Goal: Information Seeking & Learning: Learn about a topic

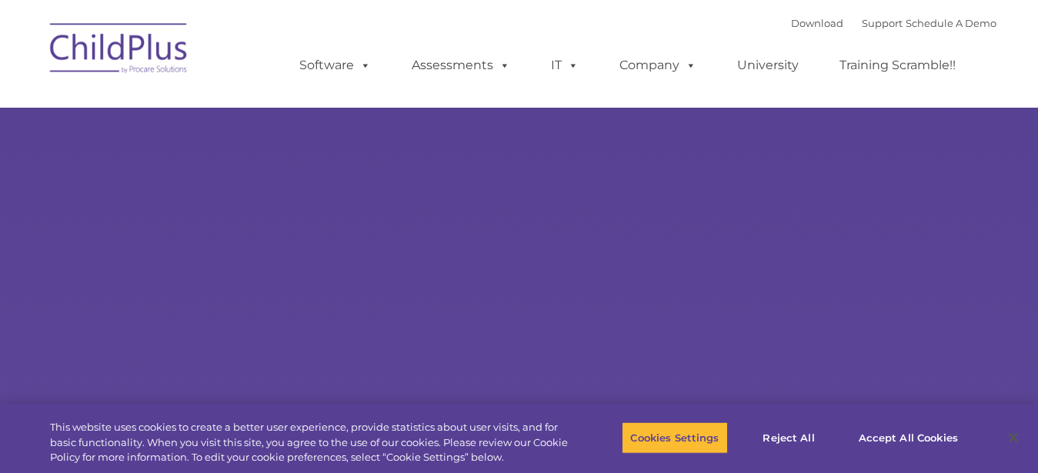
type input ""
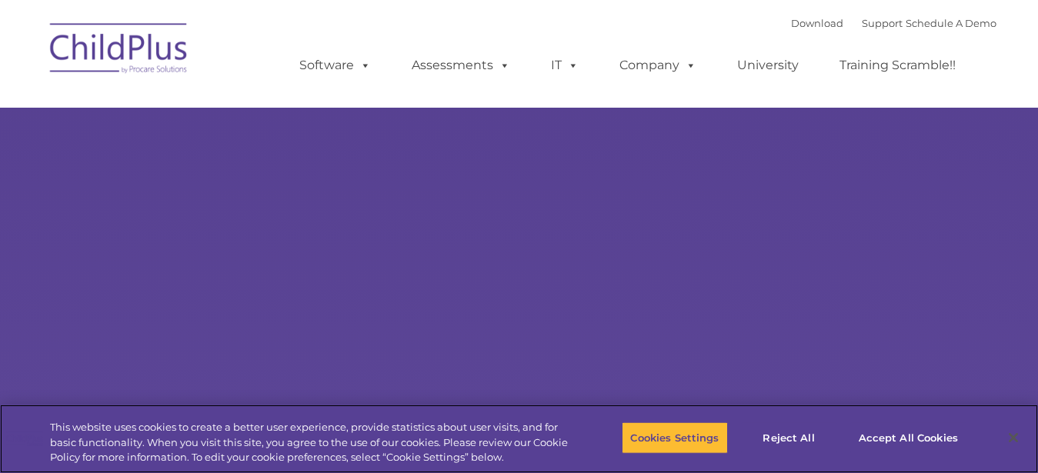
select select "MEDIUM"
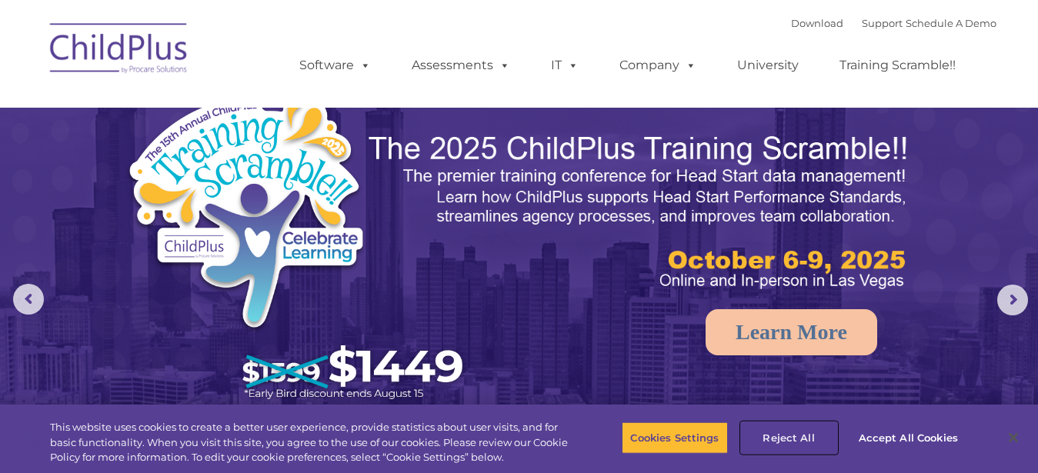
click at [801, 431] on button "Reject All" at bounding box center [789, 438] width 96 height 32
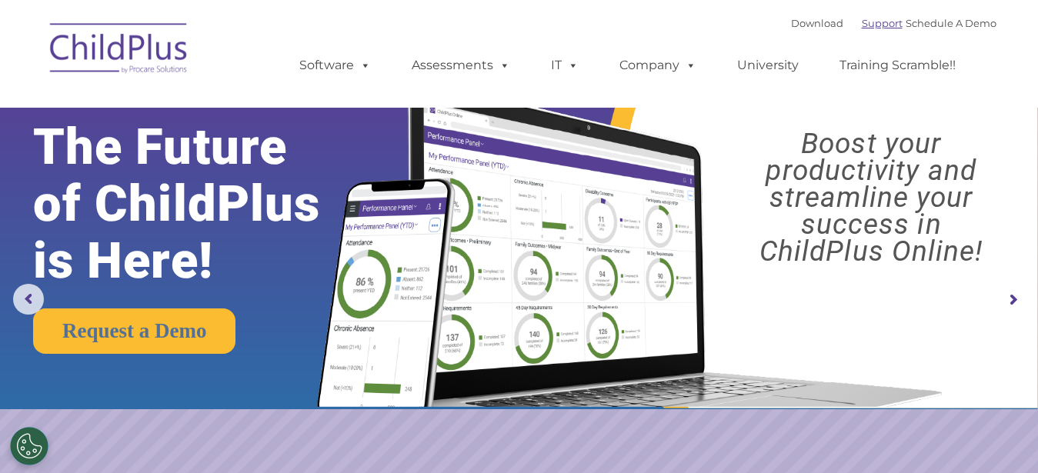
click at [862, 25] on link "Support" at bounding box center [882, 23] width 41 height 12
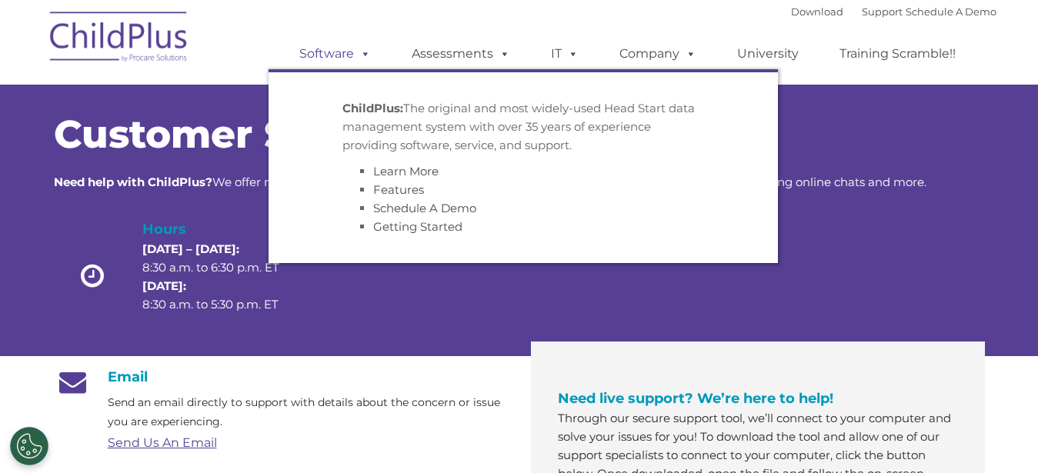
click at [327, 51] on link "Software" at bounding box center [335, 53] width 102 height 31
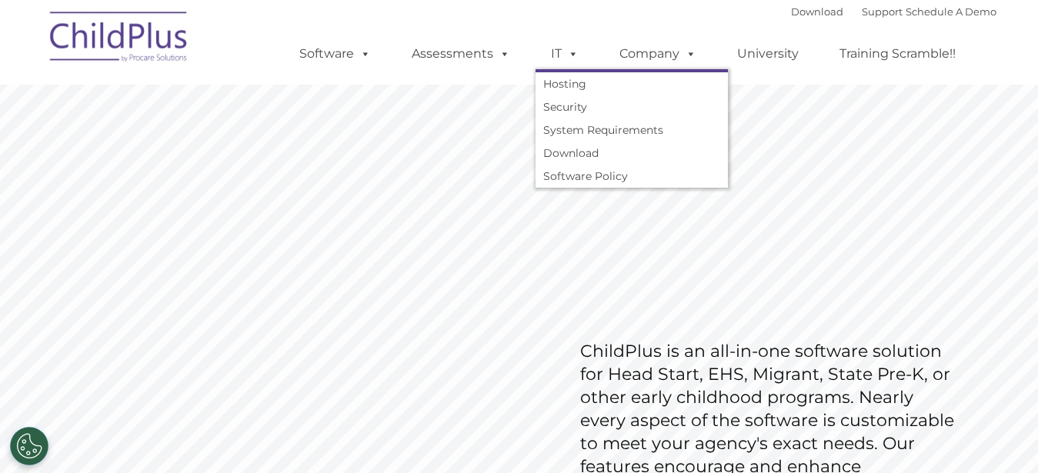
click at [565, 61] on span at bounding box center [570, 53] width 17 height 15
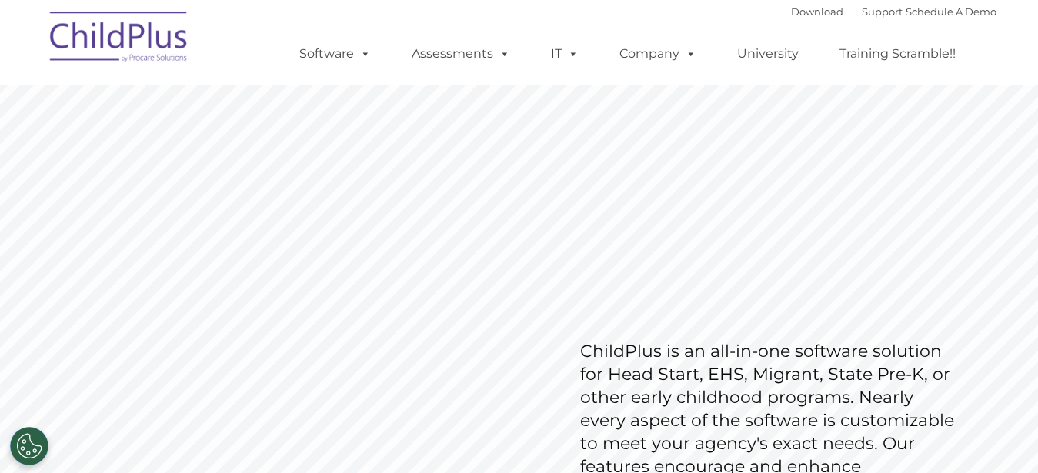
click at [565, 61] on span at bounding box center [570, 53] width 17 height 15
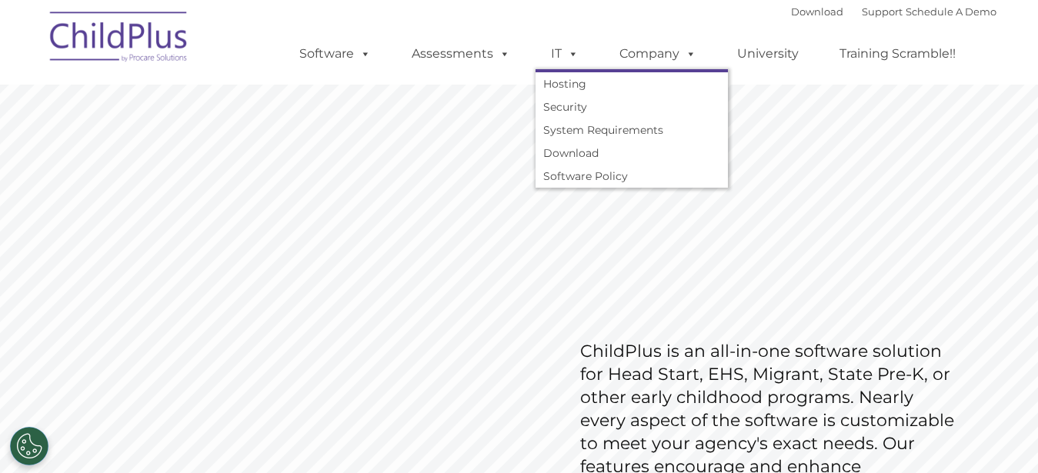
click at [565, 61] on span at bounding box center [570, 53] width 17 height 15
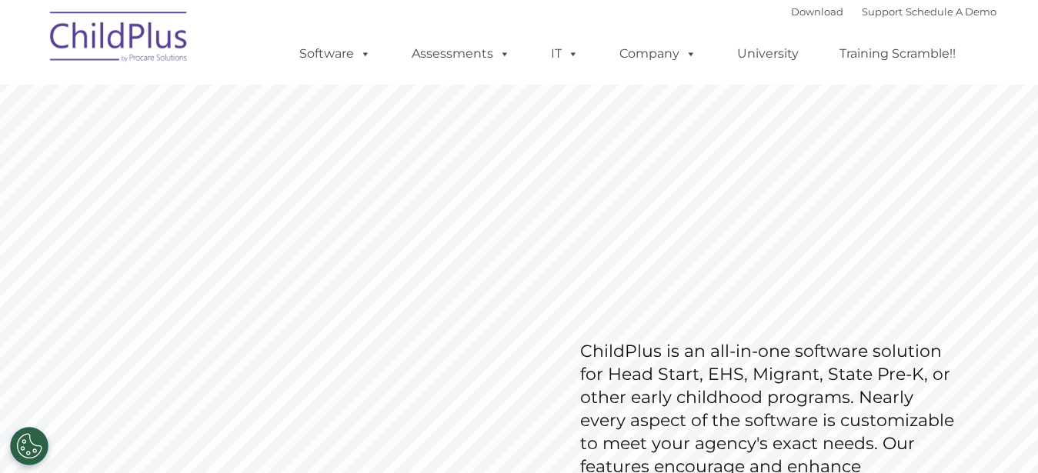
click at [565, 61] on span at bounding box center [570, 53] width 17 height 15
click at [961, 96] on rs-slide "Request Pricing ChildPlus is an all-in-one software solution for Head Start, EH…" at bounding box center [519, 400] width 1038 height 692
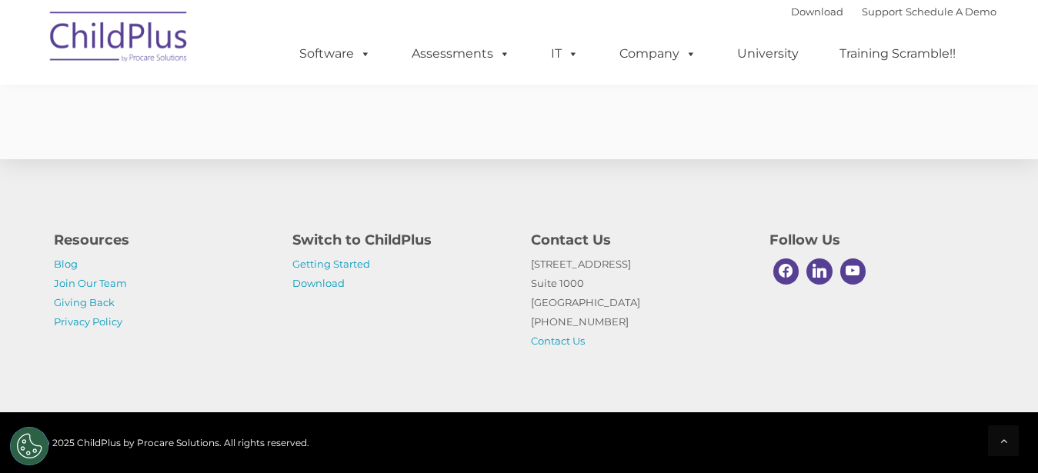
scroll to position [3841, 0]
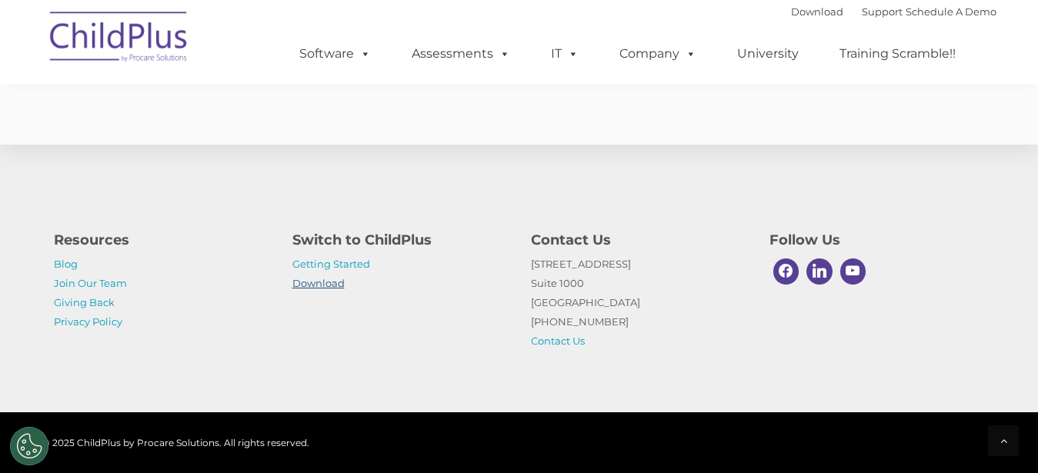
click at [334, 284] on link "Download" at bounding box center [318, 283] width 52 height 12
